Goal: Information Seeking & Learning: Learn about a topic

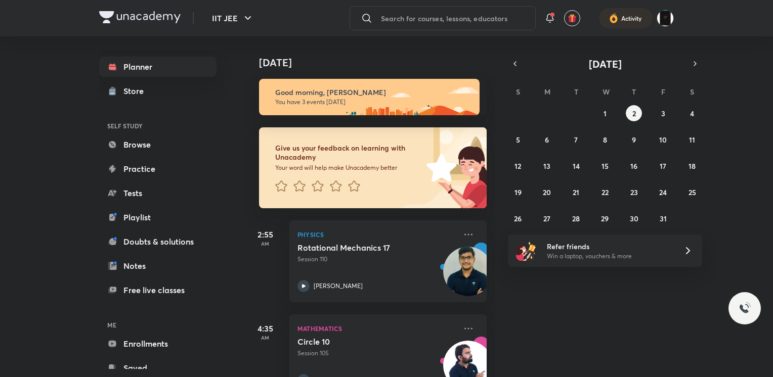
scroll to position [129, 0]
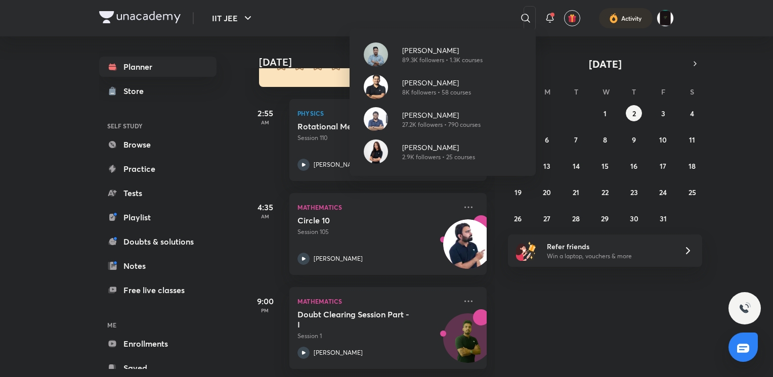
click at [235, 184] on div "[PERSON_NAME] 89.3K followers • 1.3K courses [PERSON_NAME] 8K followers • 58 co…" at bounding box center [386, 188] width 773 height 377
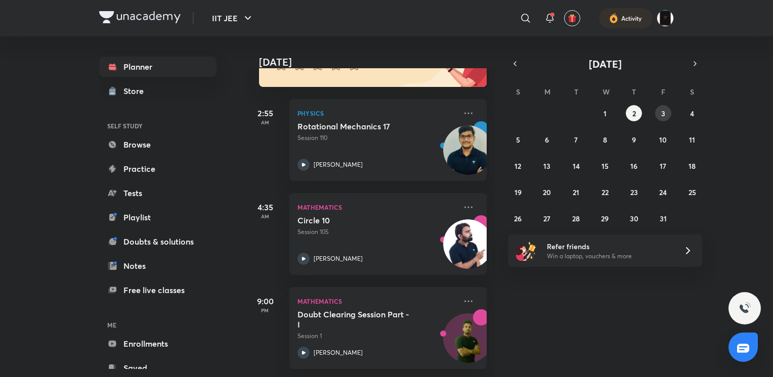
click at [657, 108] on button "3" at bounding box center [663, 113] width 16 height 16
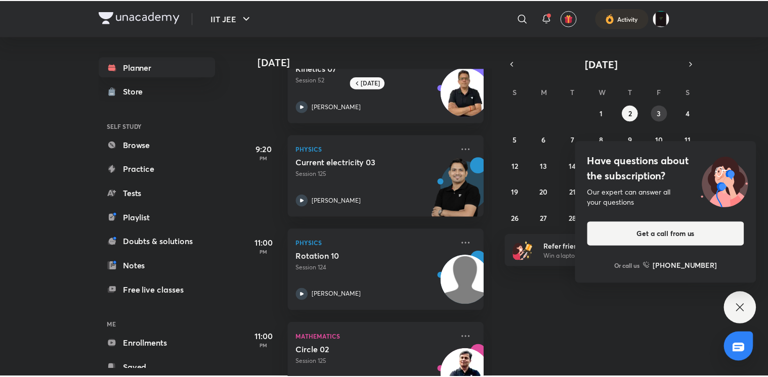
scroll to position [321, 0]
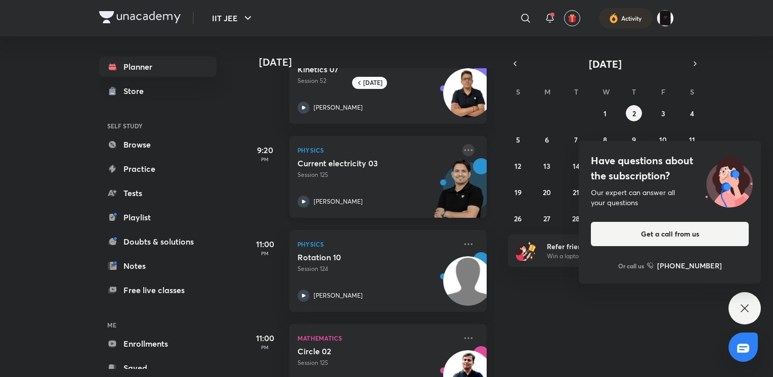
click at [462, 151] on icon at bounding box center [468, 150] width 12 height 12
click at [518, 173] on p "Go to course page" at bounding box center [539, 172] width 70 height 11
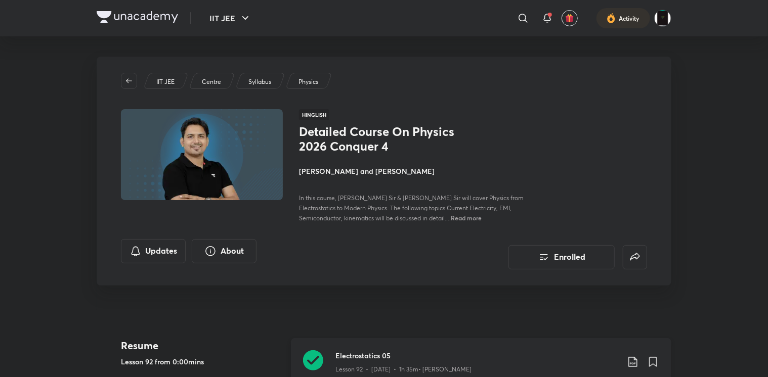
click at [408, 357] on h3 "Electrostatics 05" at bounding box center [476, 355] width 283 height 11
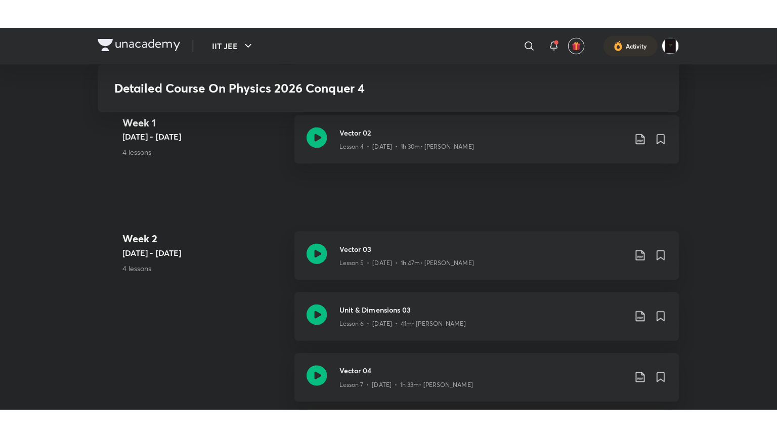
scroll to position [589, 0]
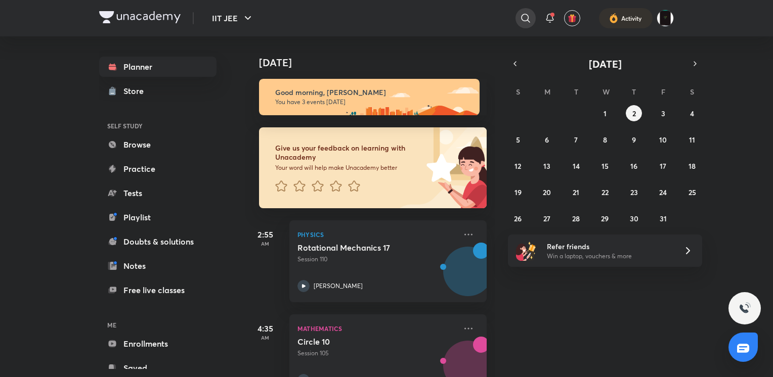
click at [518, 19] on div at bounding box center [525, 18] width 20 height 20
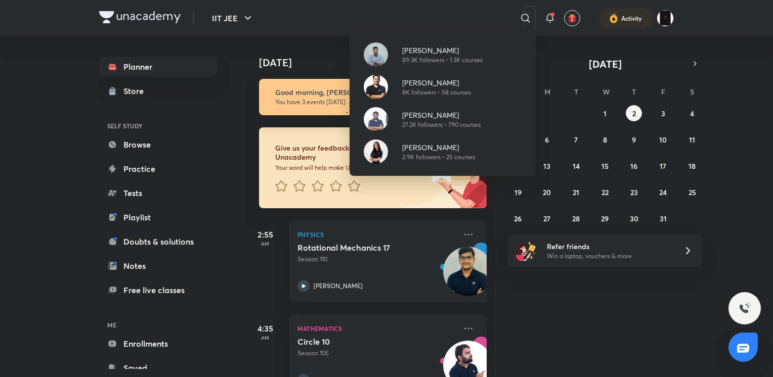
click at [241, 122] on div "[PERSON_NAME] 89.3K followers • 1.3K courses [PERSON_NAME] 8K followers • 58 co…" at bounding box center [386, 188] width 773 height 377
